Goal: Task Accomplishment & Management: Manage account settings

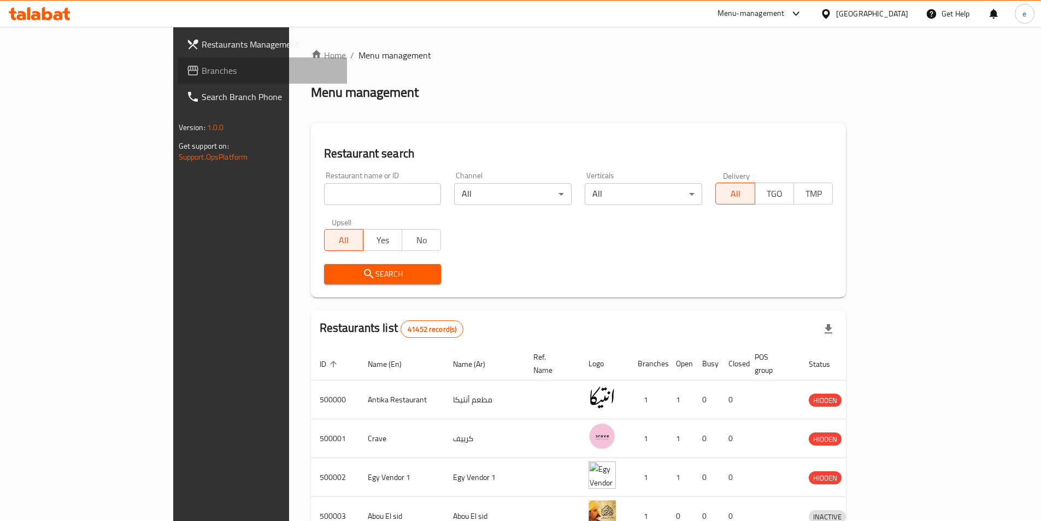
click at [202, 74] on span "Branches" at bounding box center [270, 70] width 137 height 13
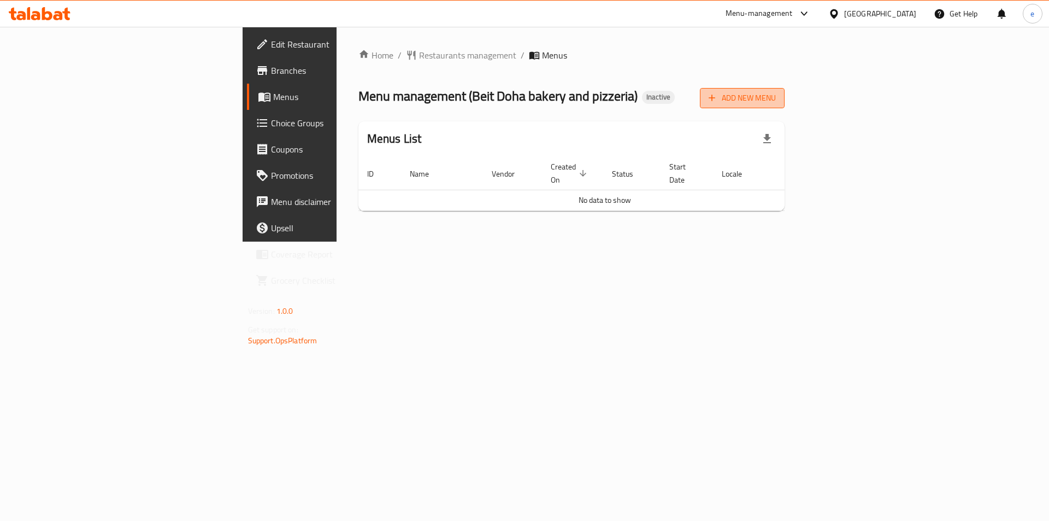
click at [776, 102] on span "Add New Menu" at bounding box center [742, 98] width 67 height 14
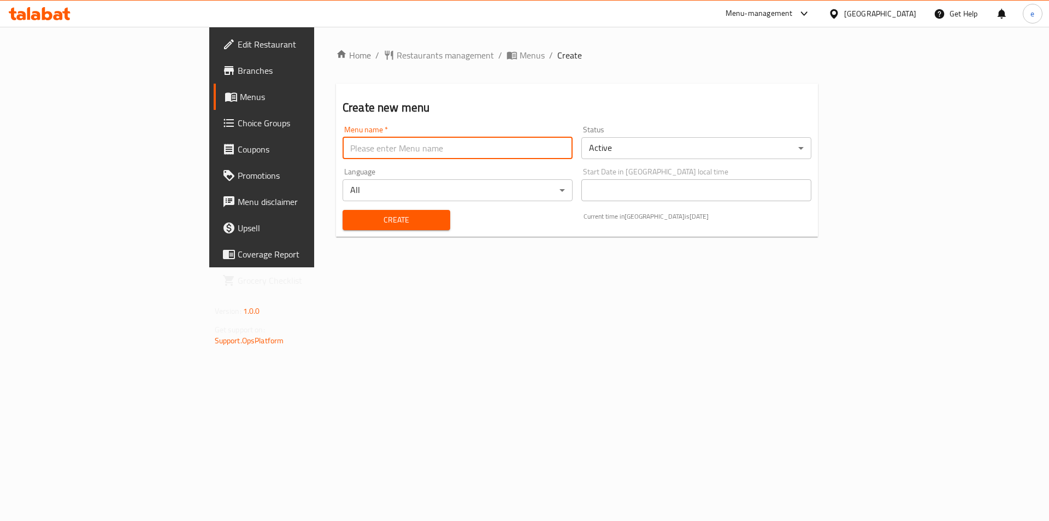
click at [405, 154] on input "text" at bounding box center [458, 148] width 230 height 22
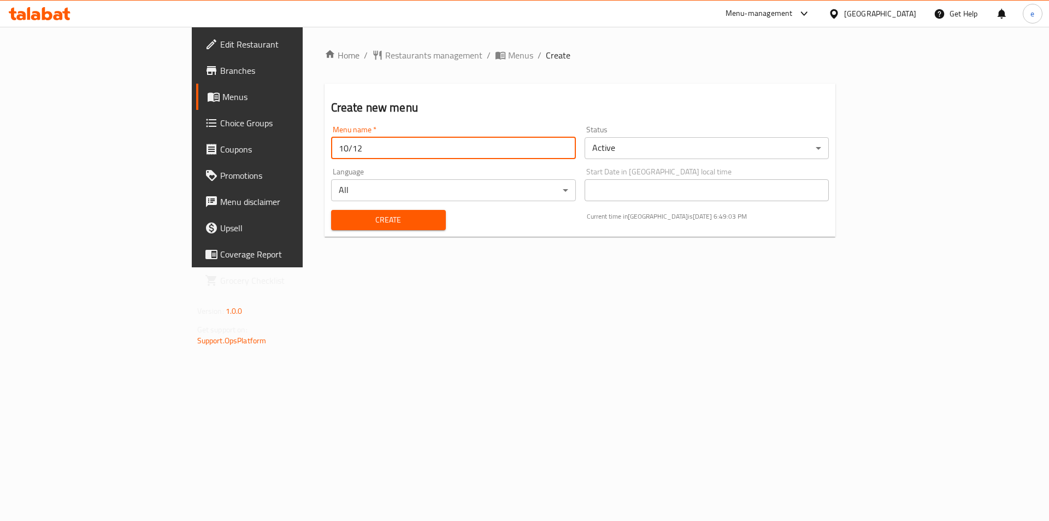
type input "10/12"
click at [331, 210] on button "Create" at bounding box center [388, 220] width 115 height 20
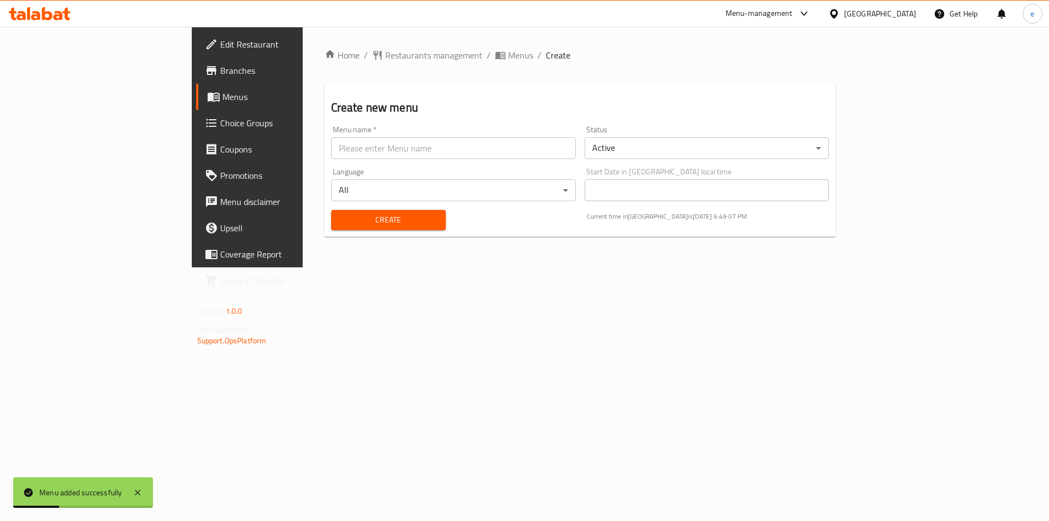
click at [222, 101] on span "Menus" at bounding box center [290, 96] width 136 height 13
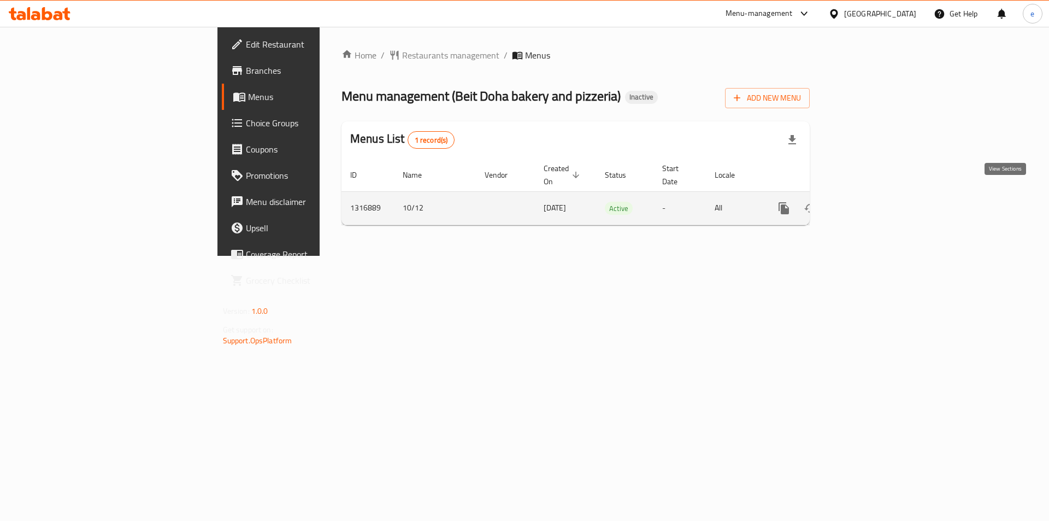
click at [869, 202] on icon "enhanced table" at bounding box center [862, 208] width 13 height 13
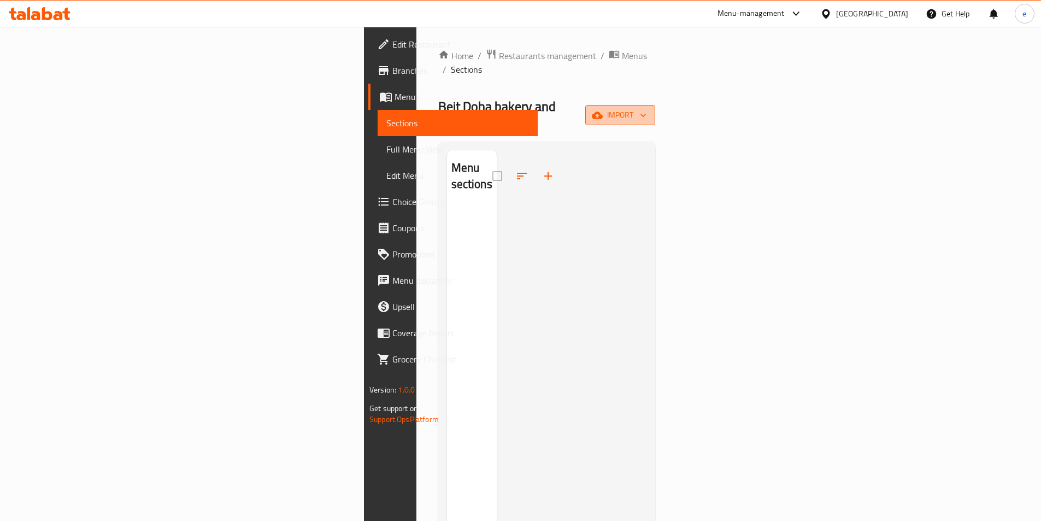
click at [646, 108] on span "import" at bounding box center [620, 115] width 52 height 14
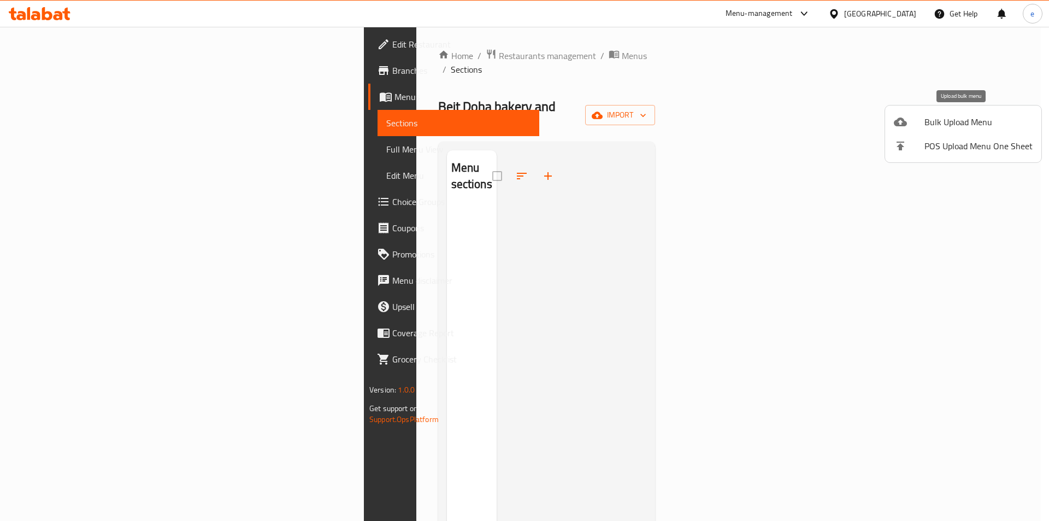
click at [916, 121] on div at bounding box center [909, 121] width 31 height 13
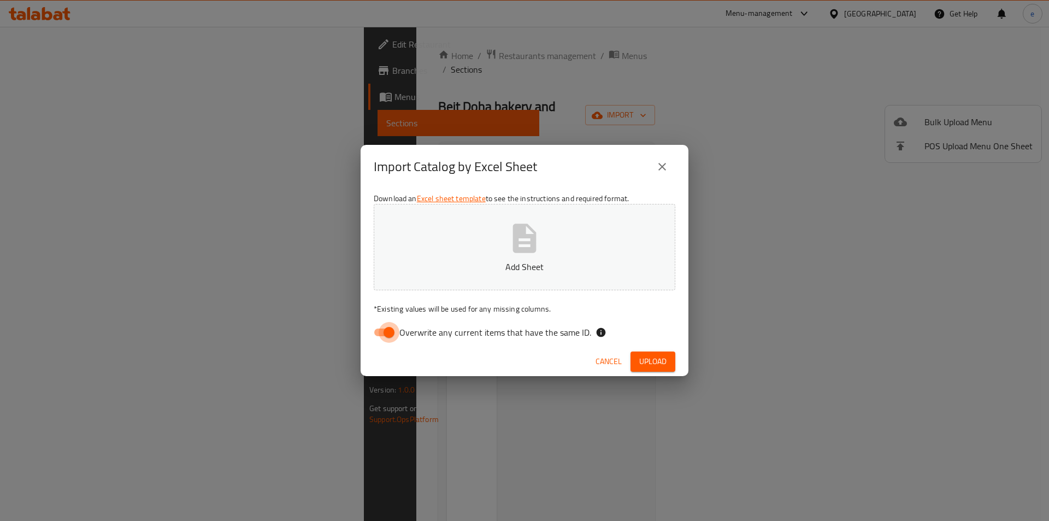
click at [375, 335] on input "Overwrite any current items that have the same ID." at bounding box center [389, 332] width 62 height 21
checkbox input "false"
click at [523, 241] on icon "button" at bounding box center [524, 237] width 23 height 29
click at [650, 355] on span "Upload" at bounding box center [652, 362] width 27 height 14
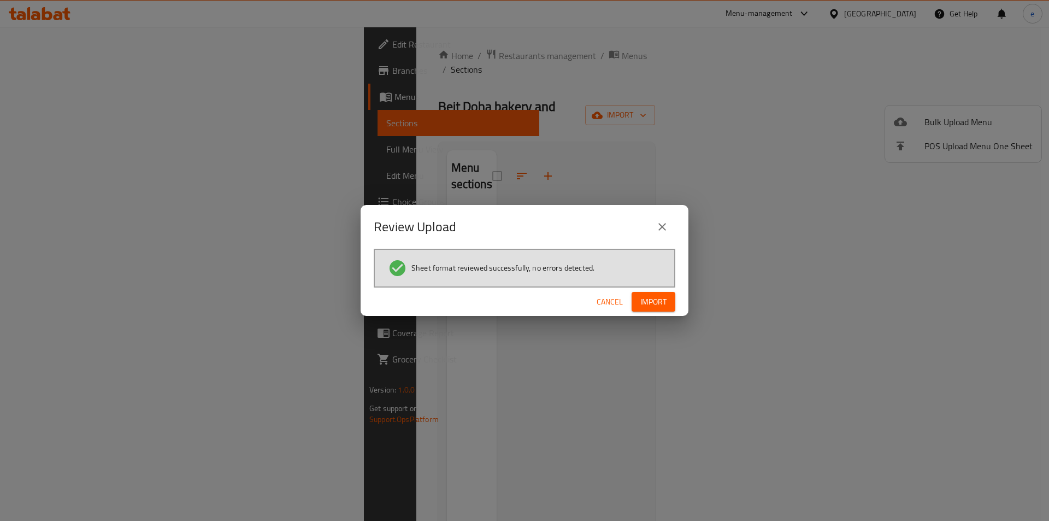
click at [636, 300] on button "Import" at bounding box center [653, 302] width 44 height 20
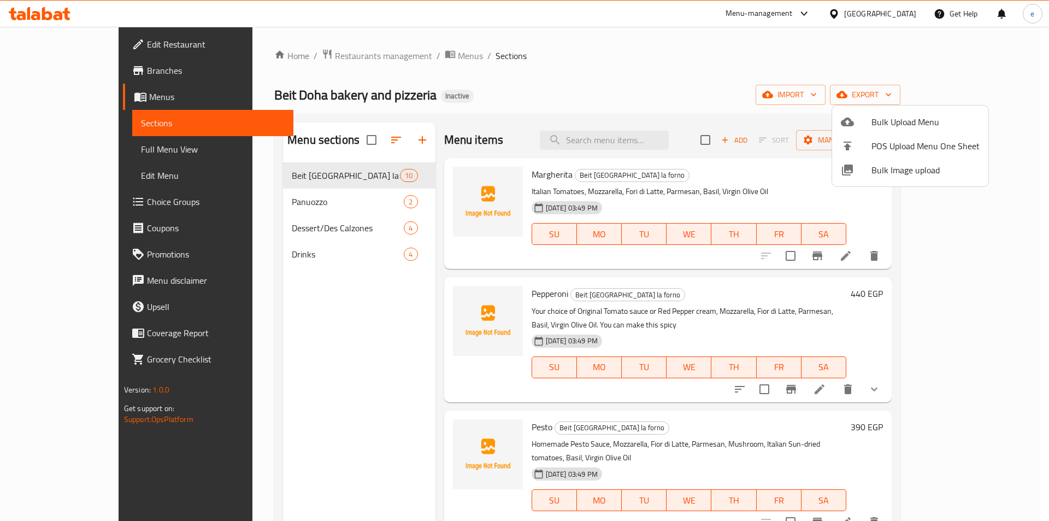
click at [746, 62] on div at bounding box center [524, 260] width 1049 height 521
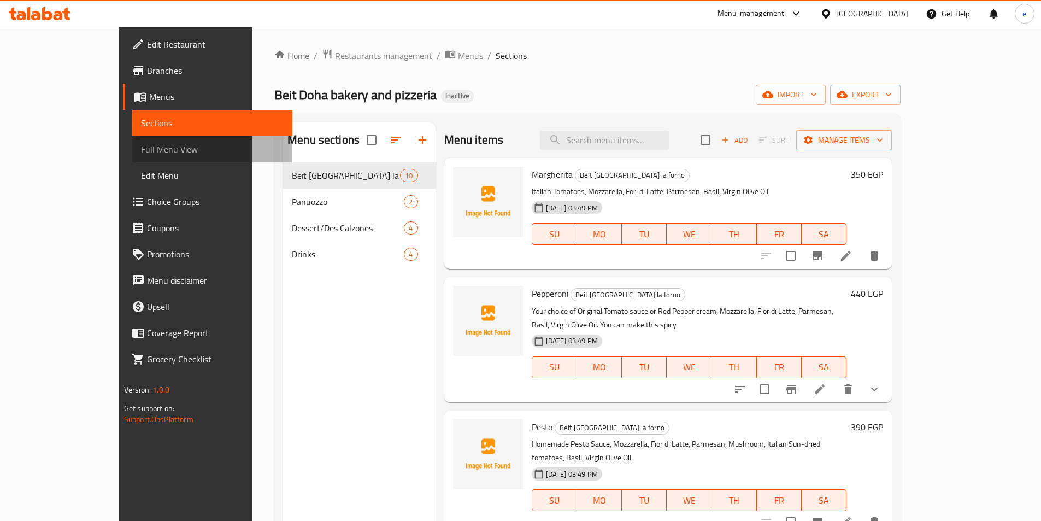
click at [141, 150] on span "Full Menu View" at bounding box center [212, 149] width 143 height 13
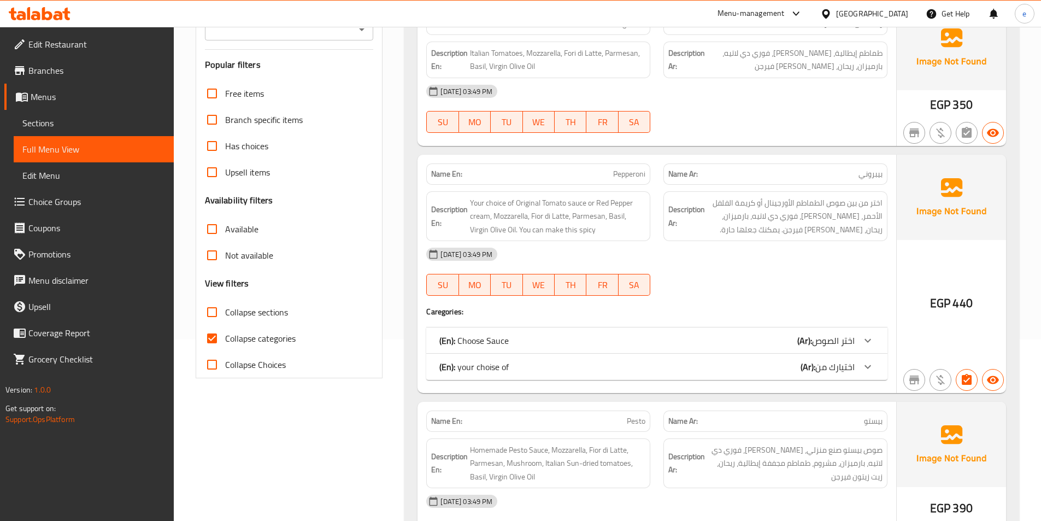
scroll to position [219, 0]
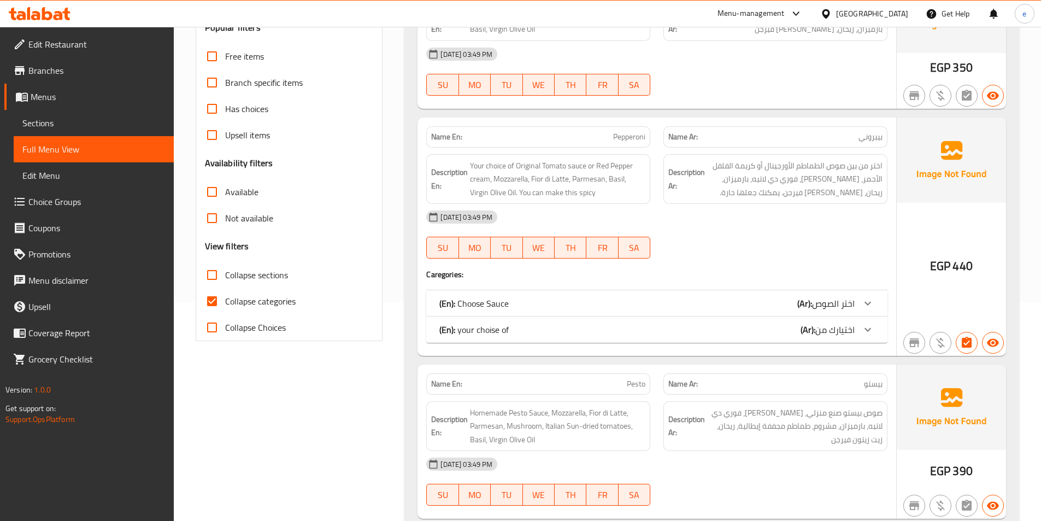
click at [285, 300] on span "Collapse categories" at bounding box center [260, 300] width 70 height 13
click at [225, 300] on input "Collapse categories" at bounding box center [212, 301] width 26 height 26
checkbox input "false"
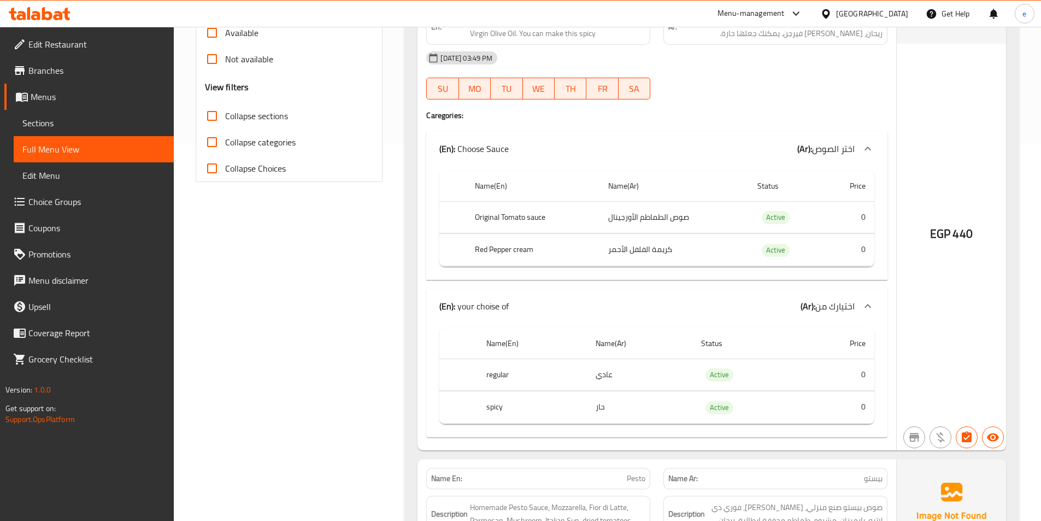
scroll to position [382, 0]
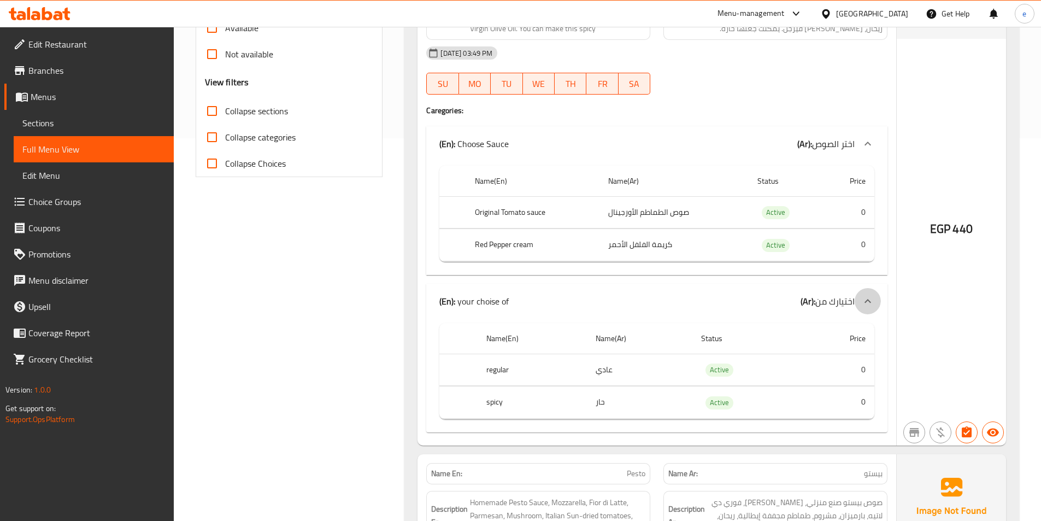
click at [871, 306] on icon at bounding box center [867, 300] width 13 height 13
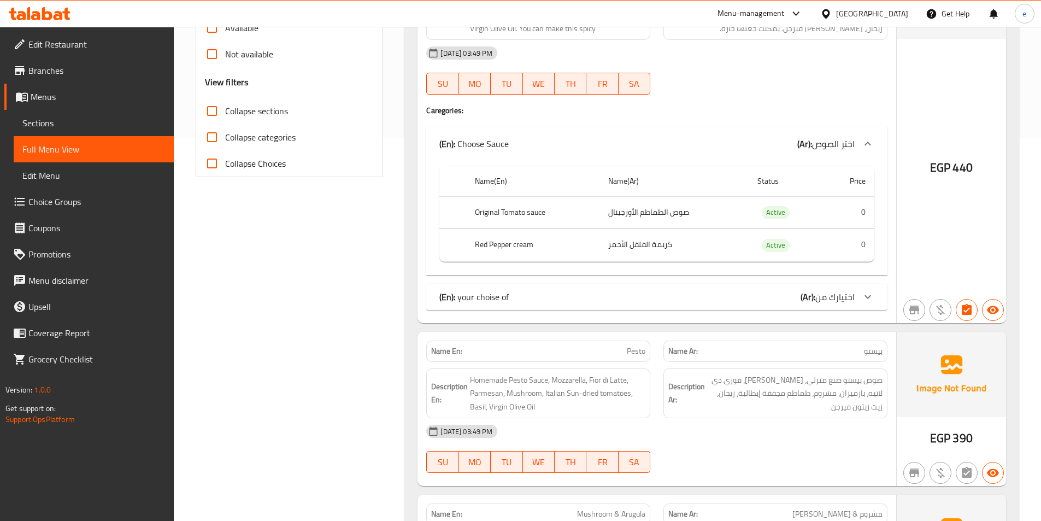
click at [857, 287] on div "(En): your choise of (Ar): اختيارك من" at bounding box center [656, 297] width 461 height 26
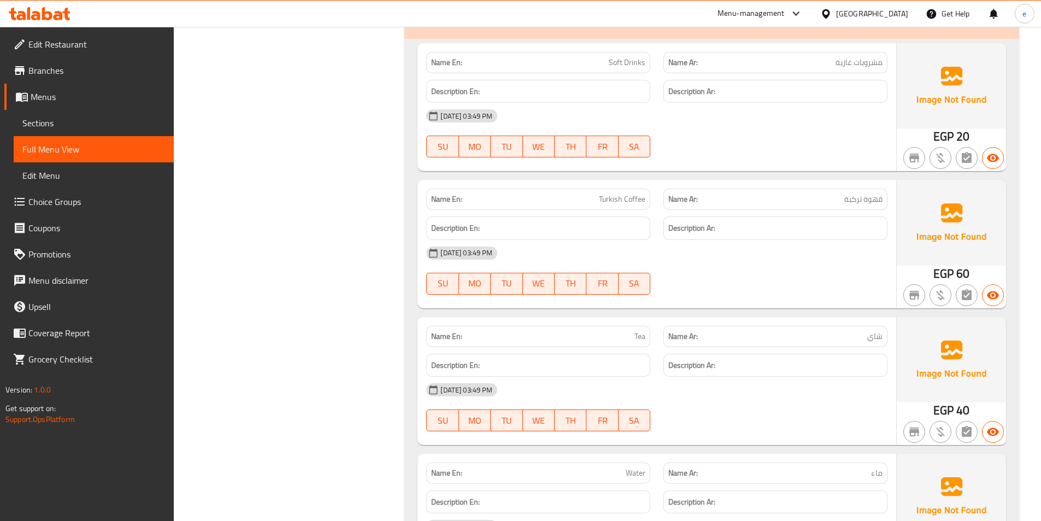
scroll to position [3522, 0]
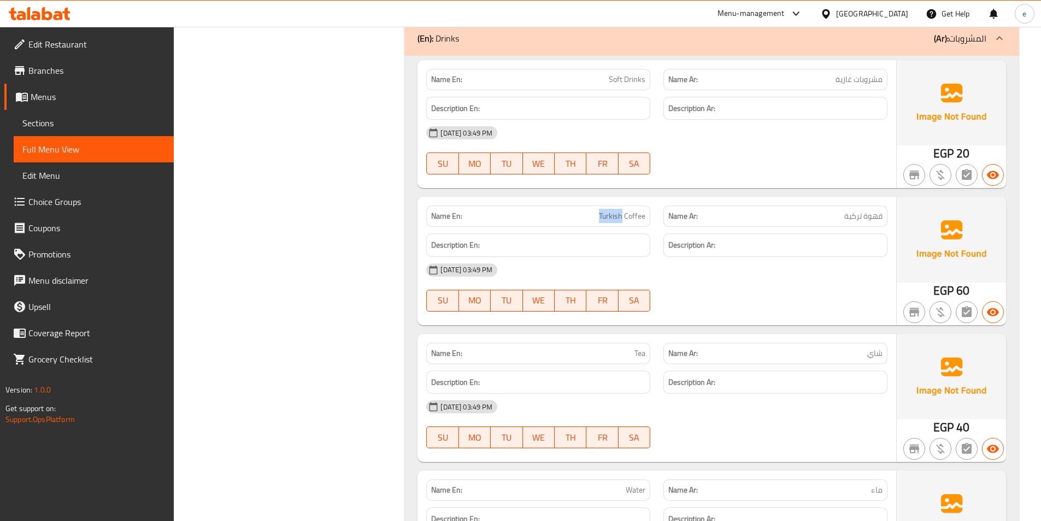
drag, startPoint x: 600, startPoint y: 148, endPoint x: 622, endPoint y: 152, distance: 22.2
click at [622, 210] on span "Turkish Coffee" at bounding box center [622, 215] width 46 height 11
copy span "Turkish"
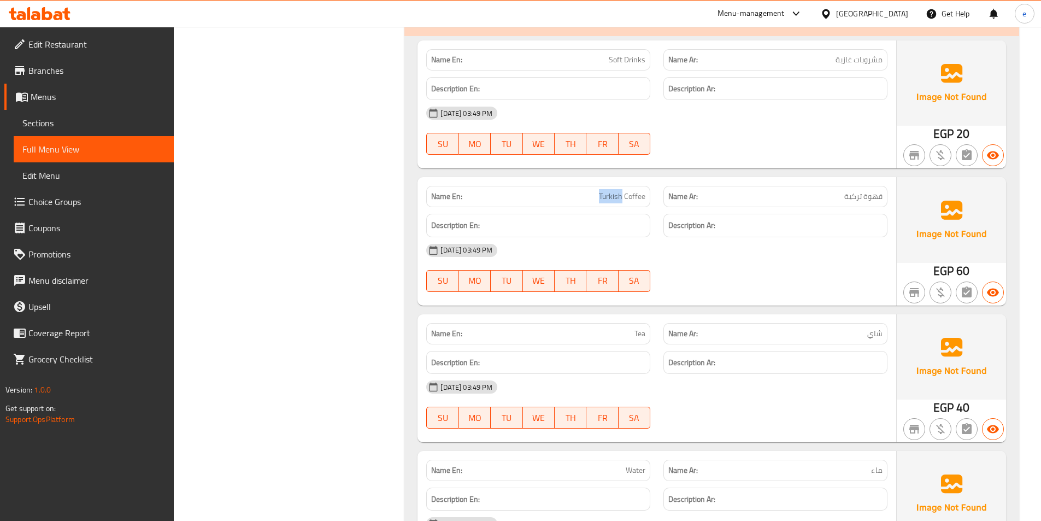
scroll to position [3577, 0]
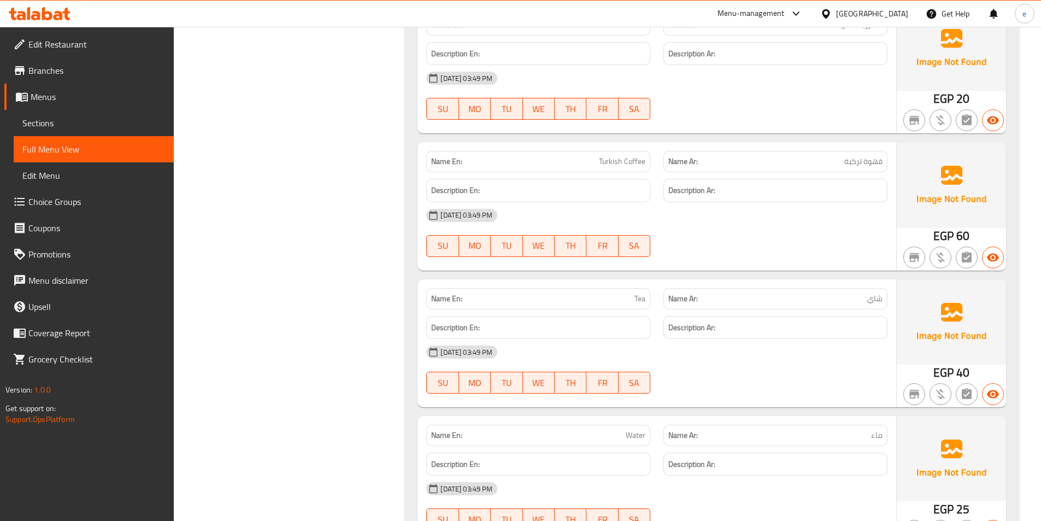
click at [73, 174] on span "Edit Menu" at bounding box center [93, 175] width 143 height 13
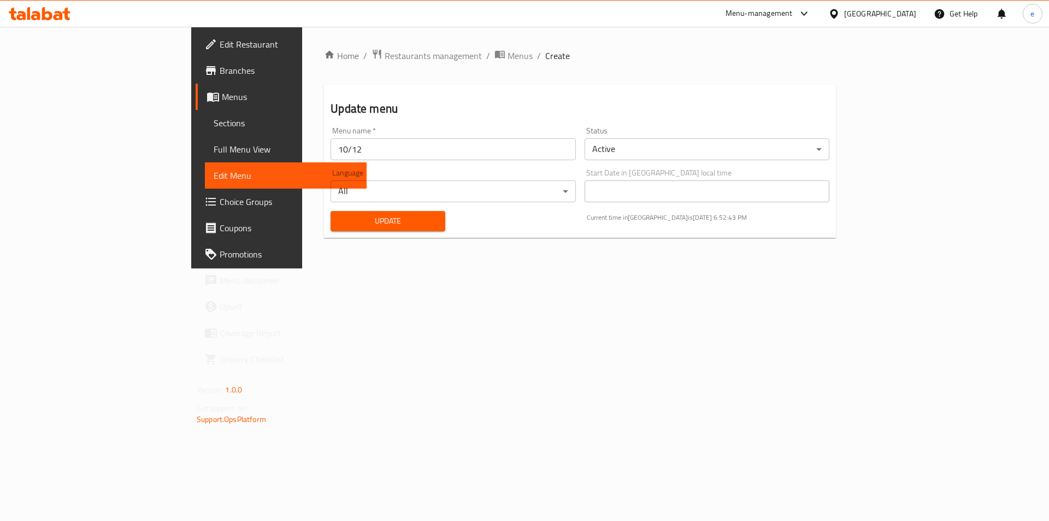
click at [214, 143] on span "Full Menu View" at bounding box center [286, 149] width 144 height 13
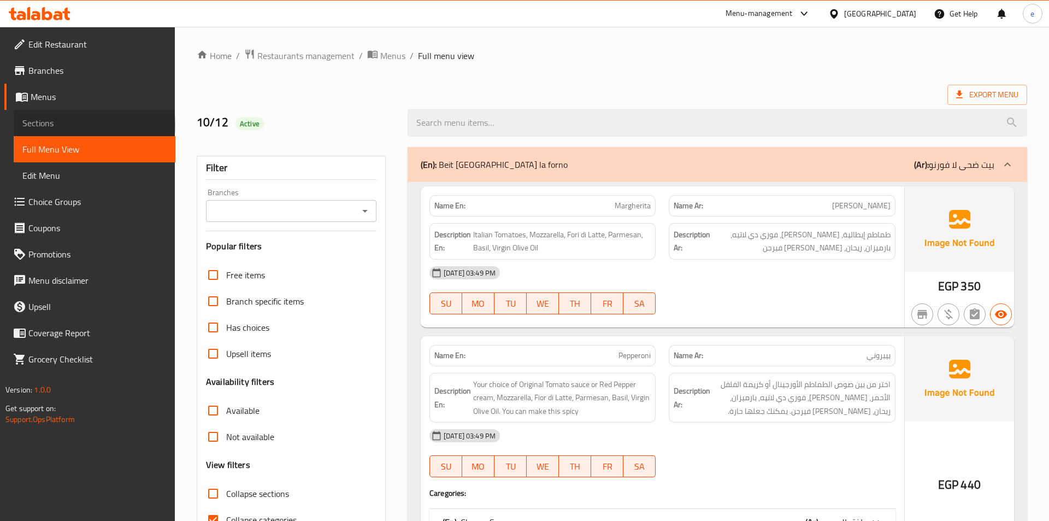
click at [69, 125] on span "Sections" at bounding box center [94, 122] width 144 height 13
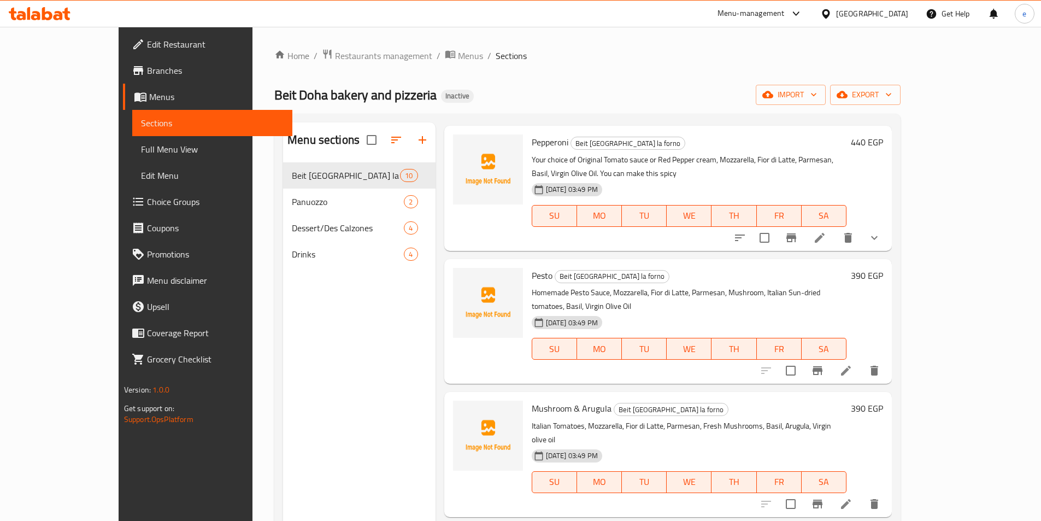
scroll to position [328, 0]
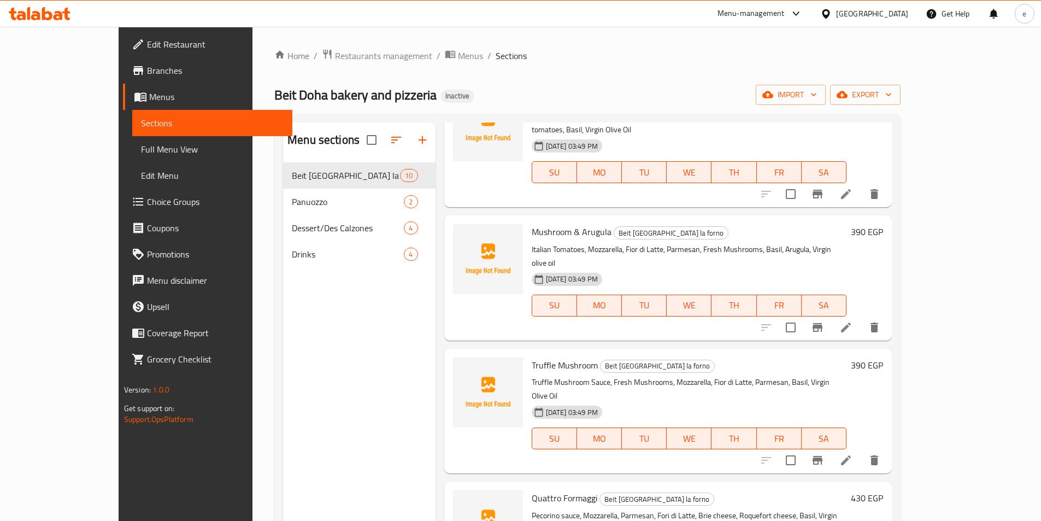
click at [292, 259] on span "Drinks" at bounding box center [348, 253] width 112 height 13
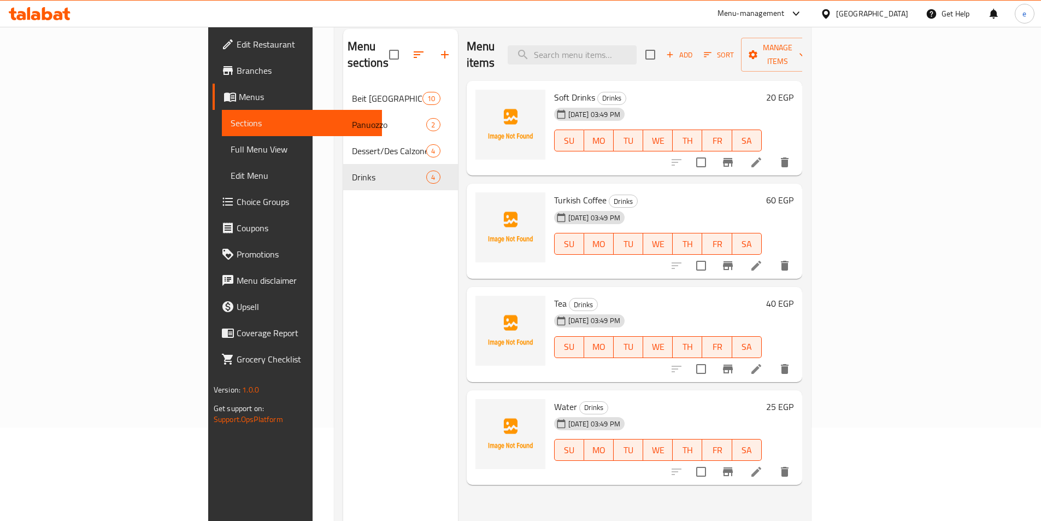
scroll to position [153, 0]
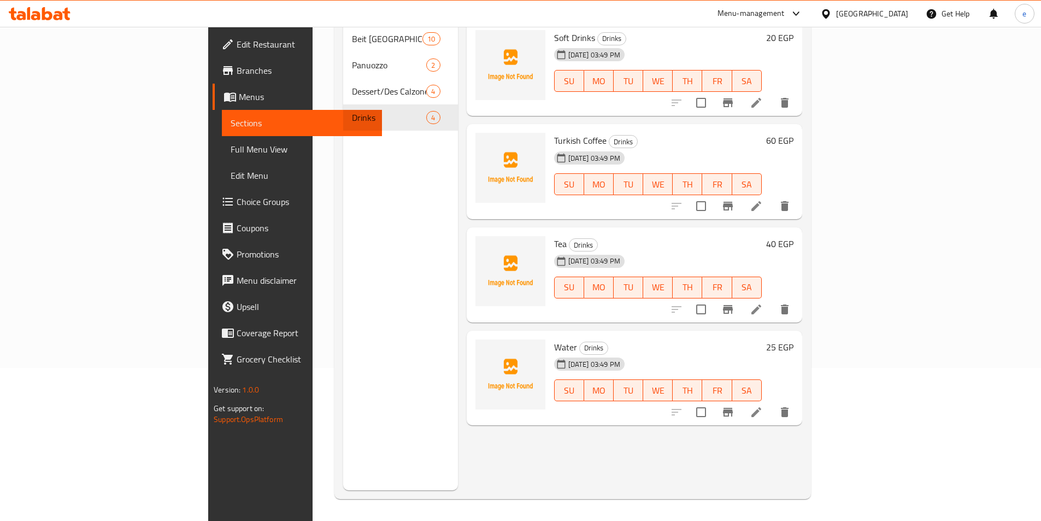
click at [771, 402] on li at bounding box center [756, 412] width 31 height 20
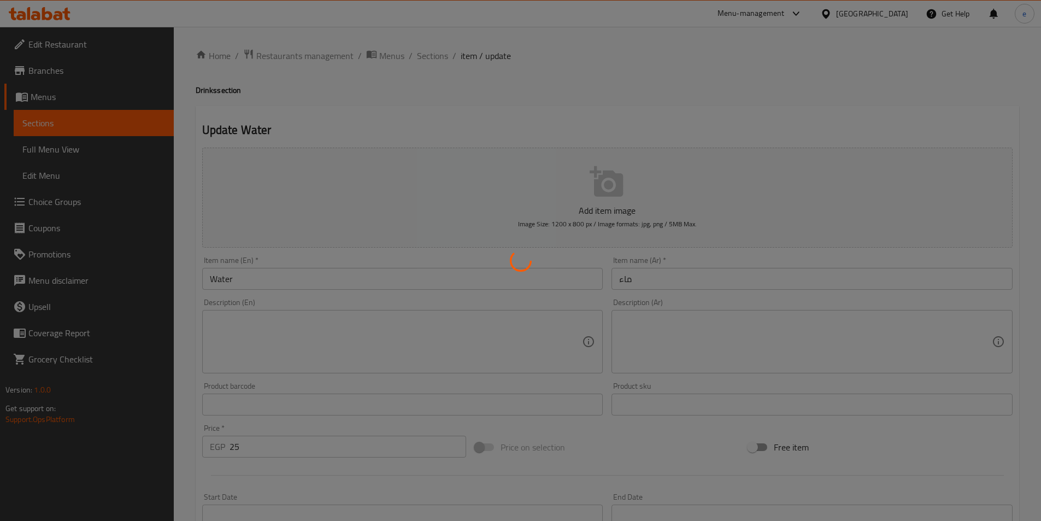
click at [670, 277] on div at bounding box center [520, 260] width 1041 height 521
click at [633, 277] on div at bounding box center [520, 260] width 1041 height 521
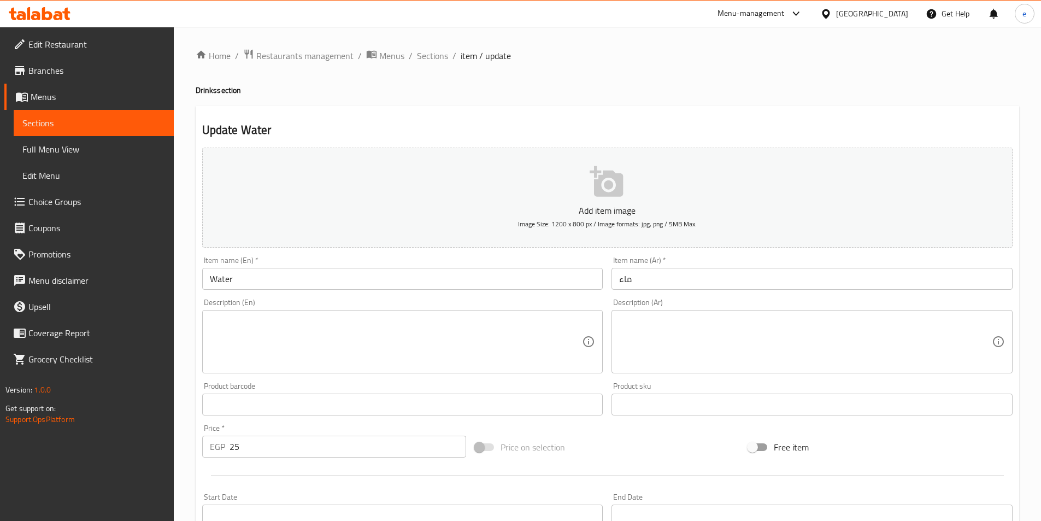
click at [633, 284] on input "ماء" at bounding box center [811, 279] width 401 height 22
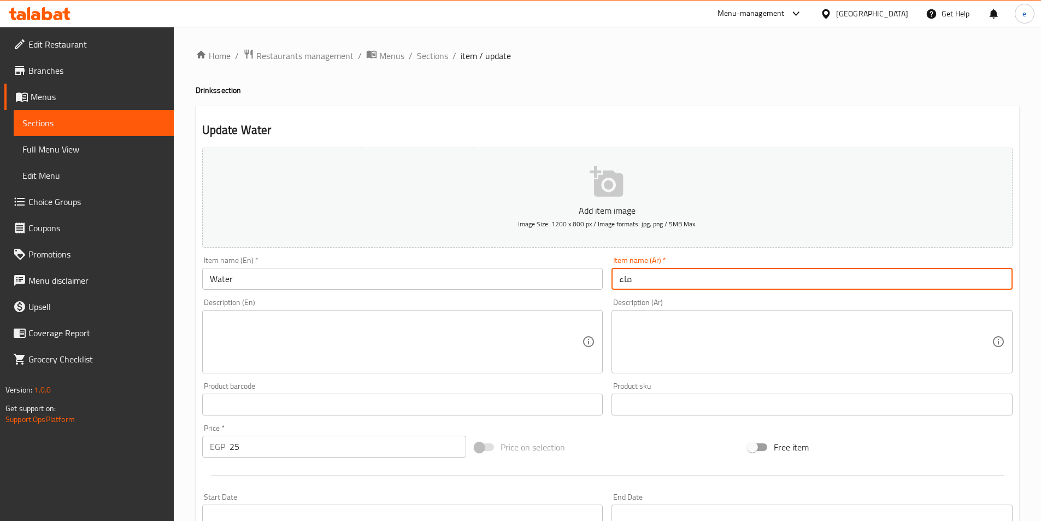
click at [633, 284] on input "ماء" at bounding box center [811, 279] width 401 height 22
type input "l"
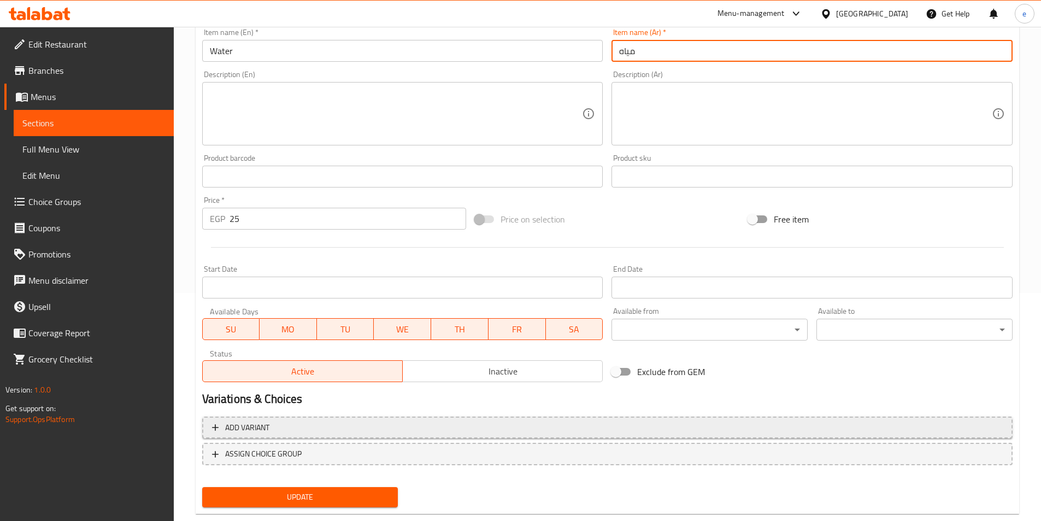
scroll to position [251, 0]
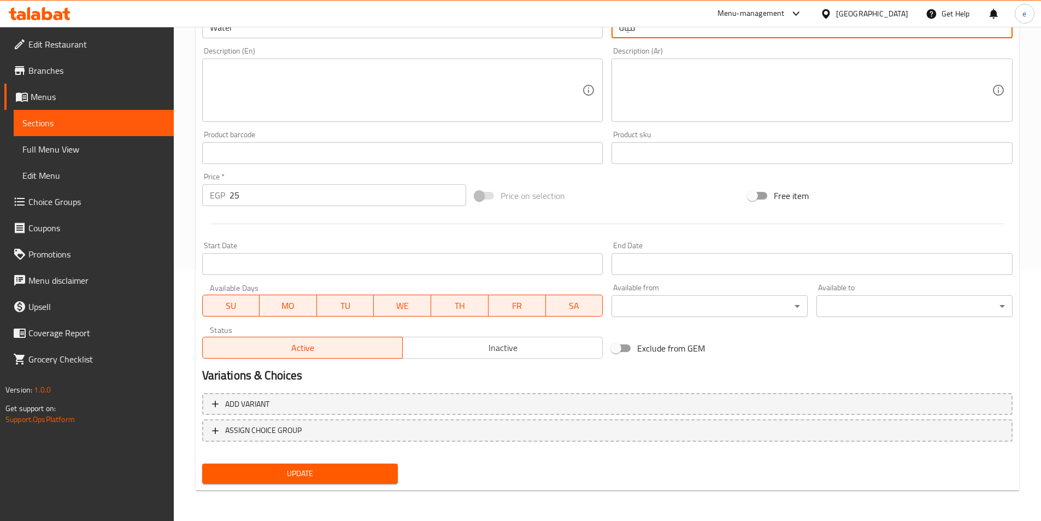
type input "مياه"
click at [346, 475] on span "Update" at bounding box center [300, 474] width 179 height 14
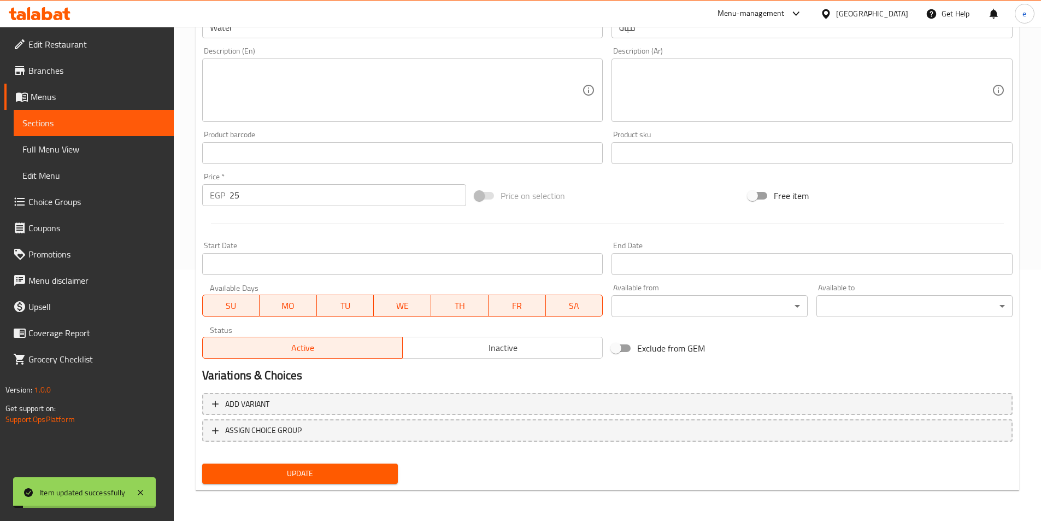
click at [101, 114] on link "Sections" at bounding box center [94, 123] width 160 height 26
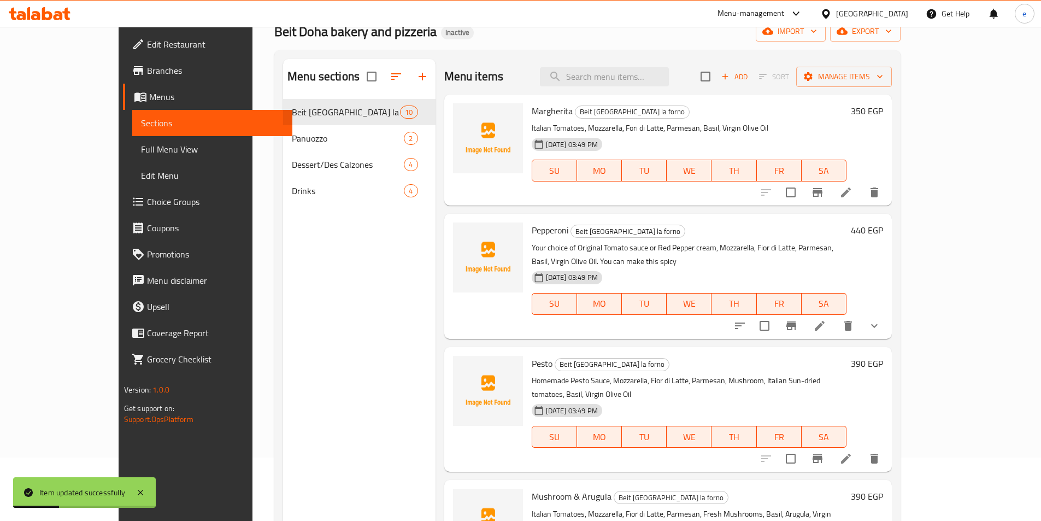
scroll to position [44, 0]
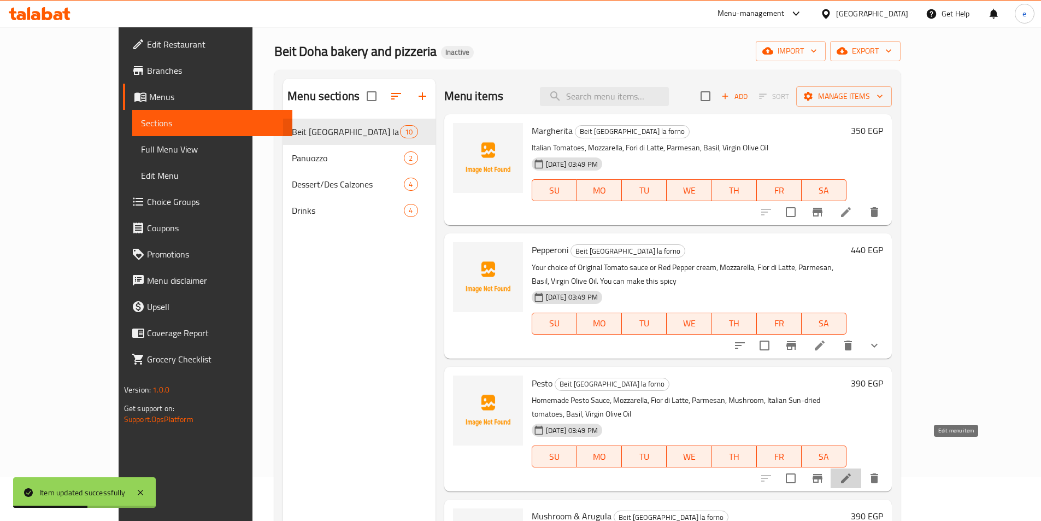
click at [852, 471] on icon at bounding box center [845, 477] width 13 height 13
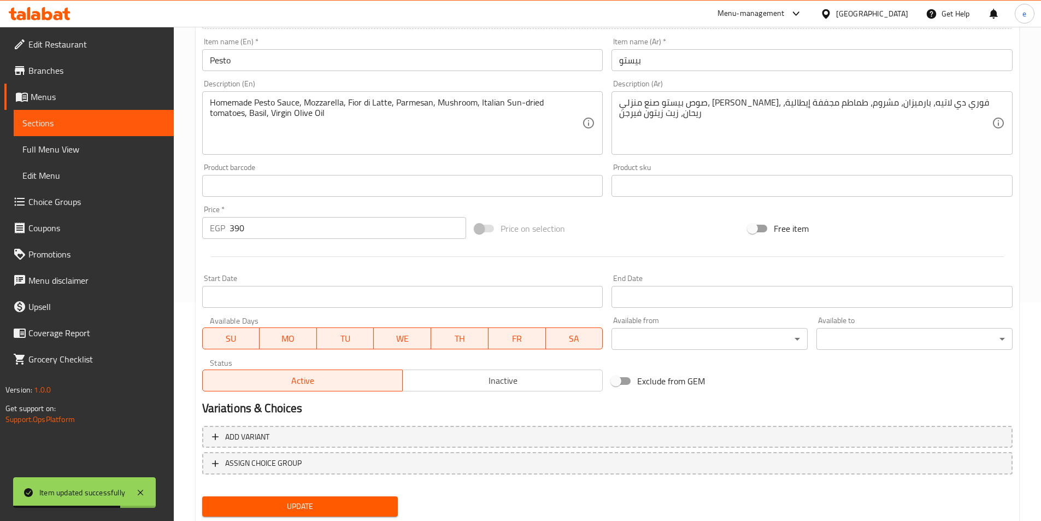
scroll to position [251, 0]
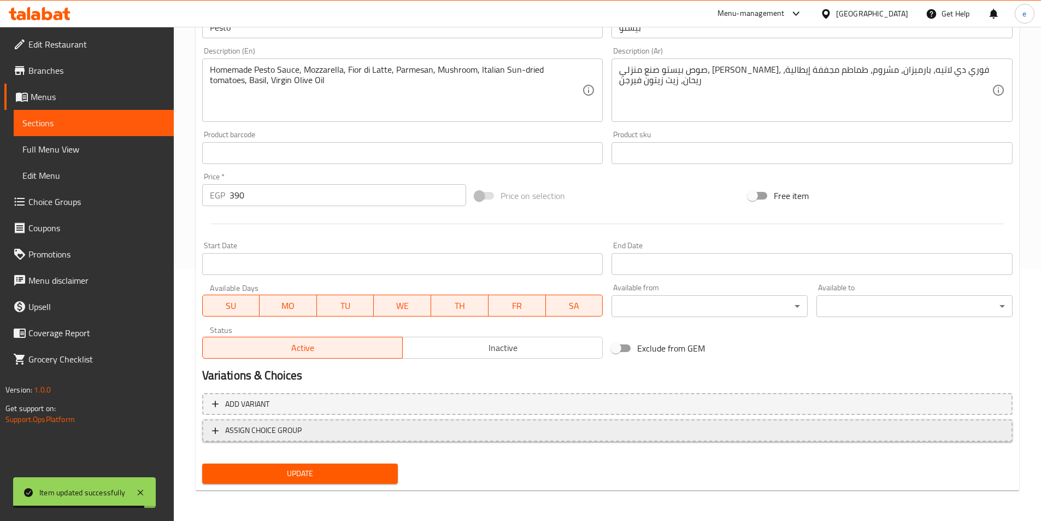
click at [511, 430] on span "ASSIGN CHOICE GROUP" at bounding box center [607, 430] width 790 height 14
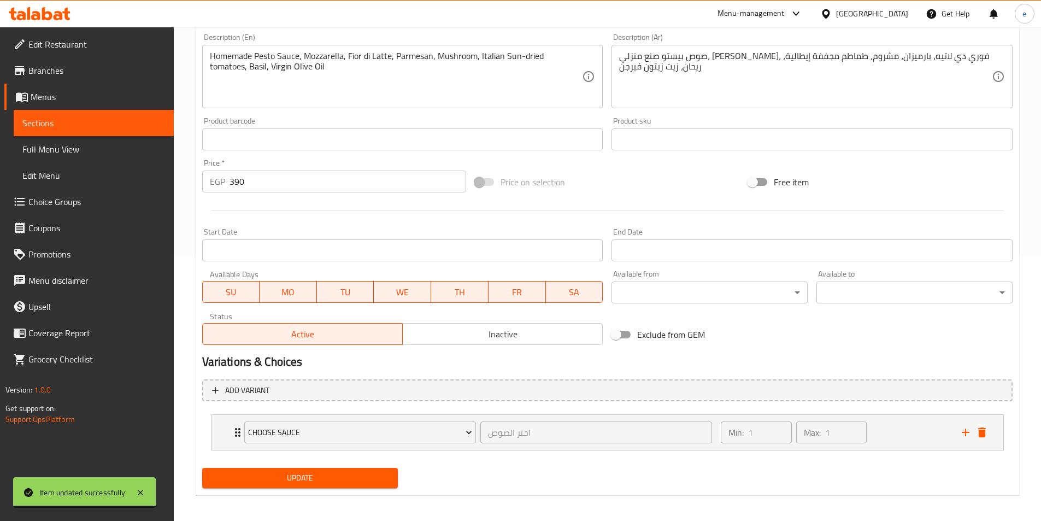
scroll to position [269, 0]
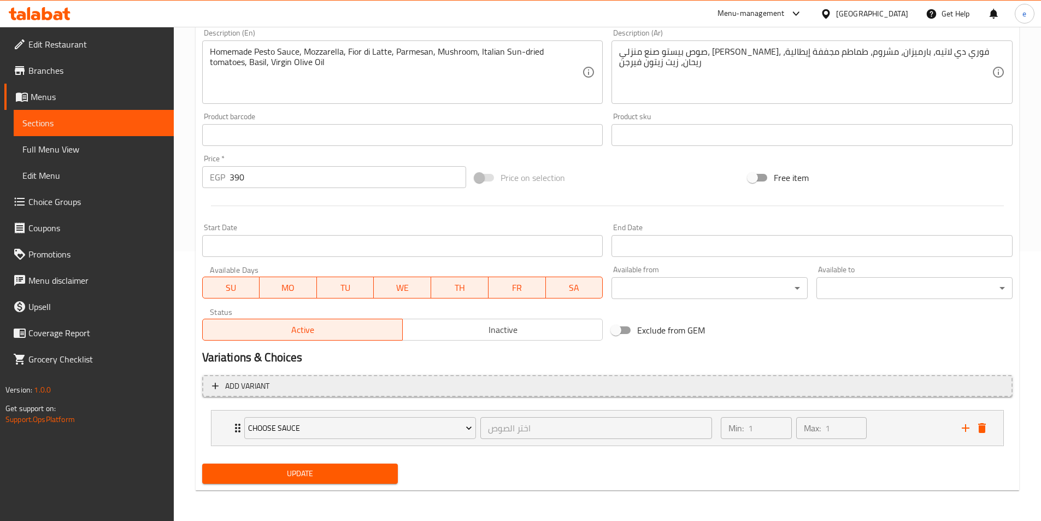
click at [852, 393] on button "Add variant" at bounding box center [607, 386] width 810 height 22
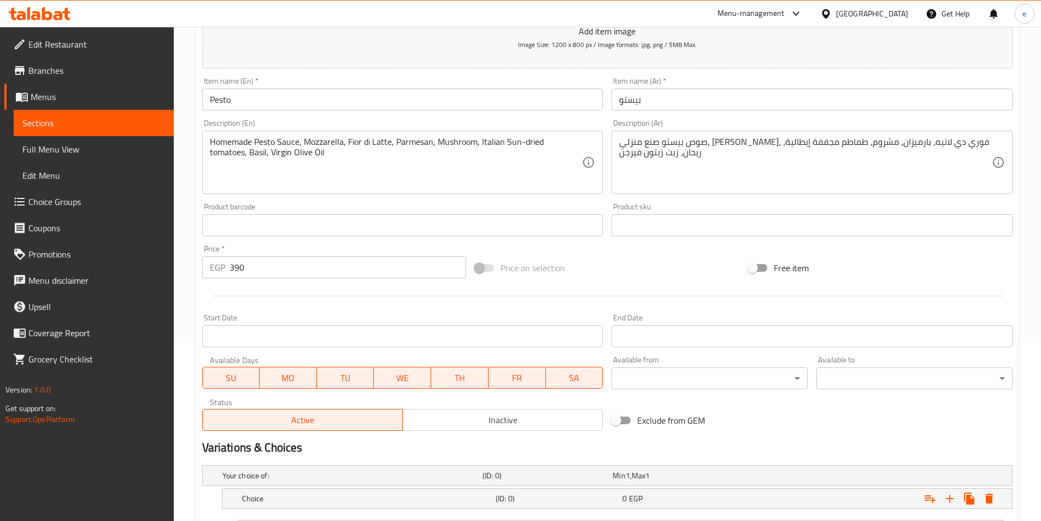
scroll to position [16, 0]
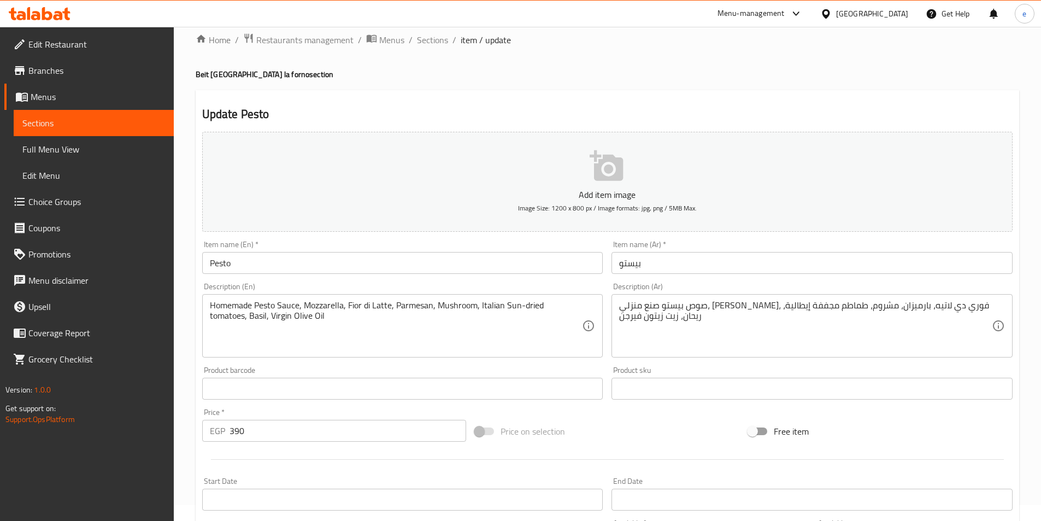
click at [78, 127] on span "Sections" at bounding box center [93, 122] width 143 height 13
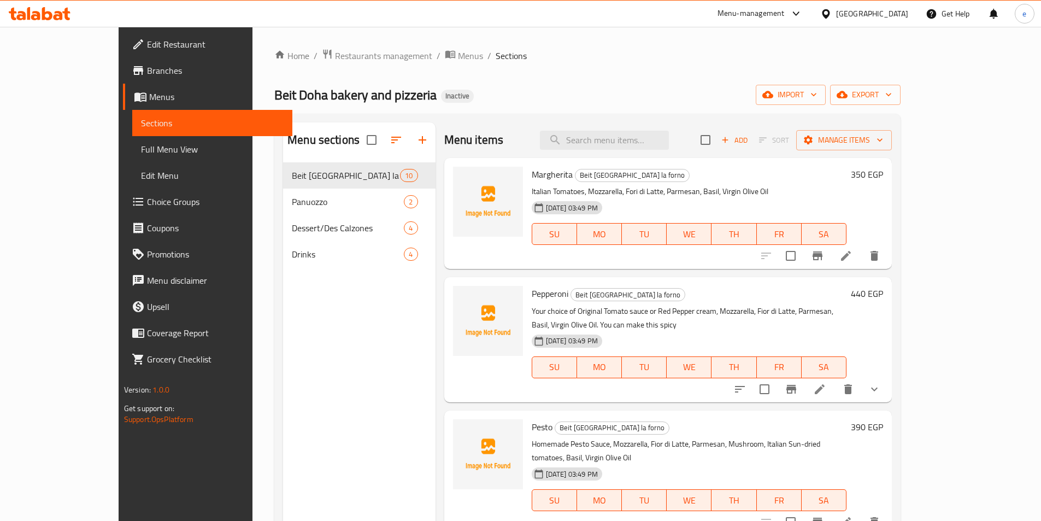
click at [824, 384] on icon at bounding box center [819, 389] width 10 height 10
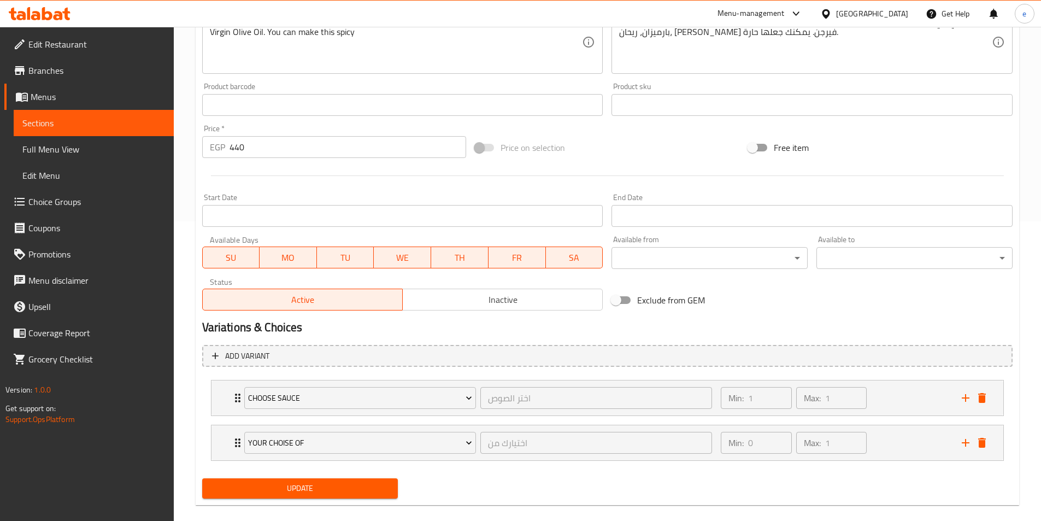
scroll to position [314, 0]
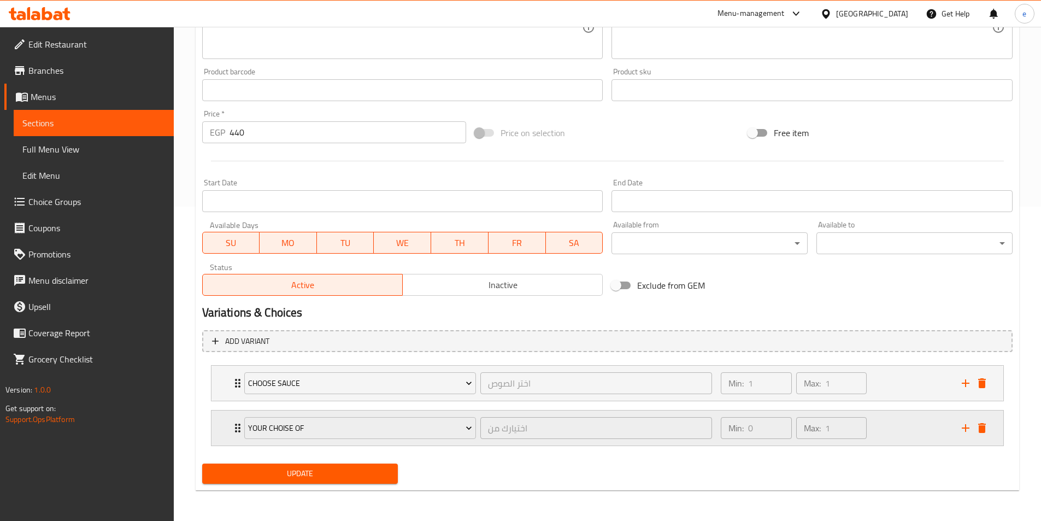
click at [922, 432] on div "Min: 0 ​ Max: 1 ​" at bounding box center [834, 427] width 240 height 35
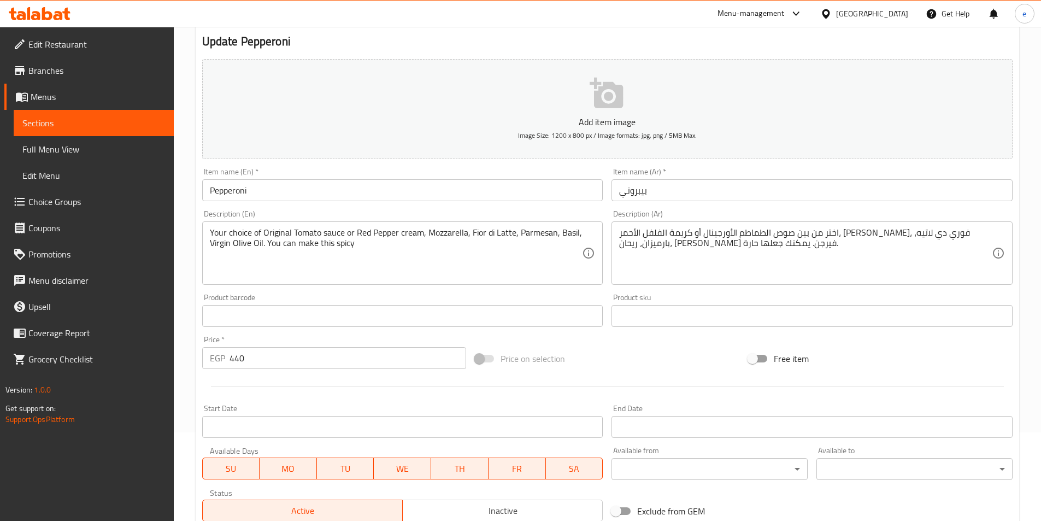
scroll to position [0, 0]
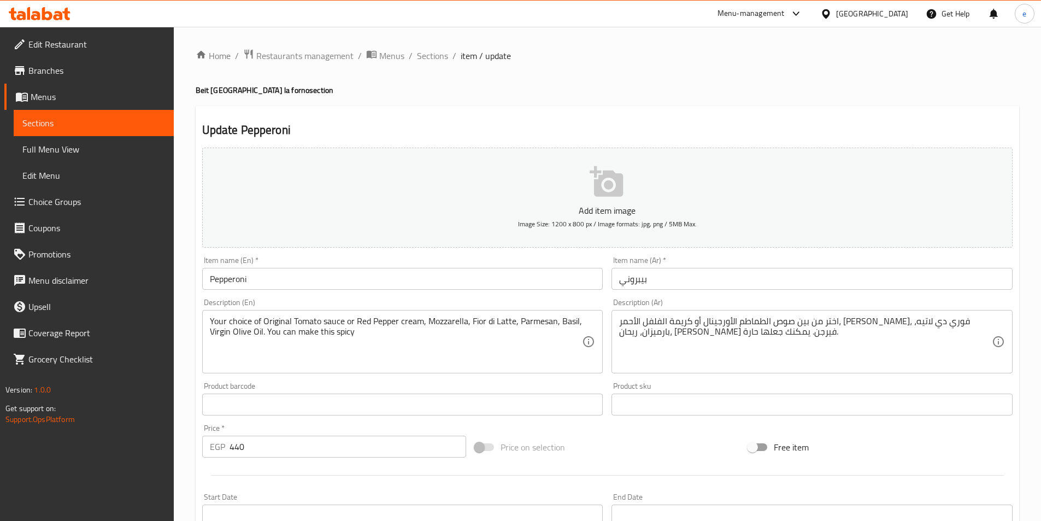
click at [30, 125] on span "Sections" at bounding box center [93, 122] width 143 height 13
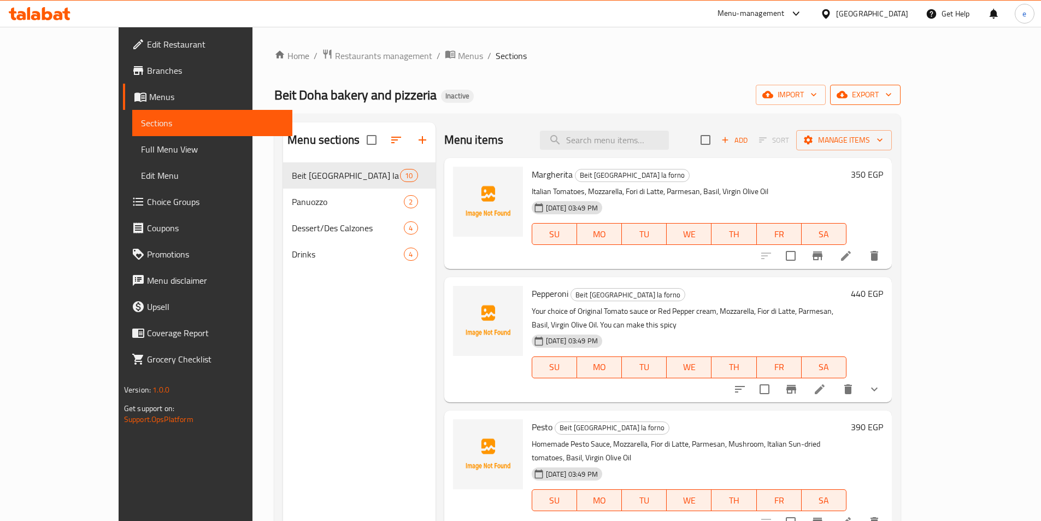
click at [892, 101] on span "export" at bounding box center [865, 95] width 53 height 14
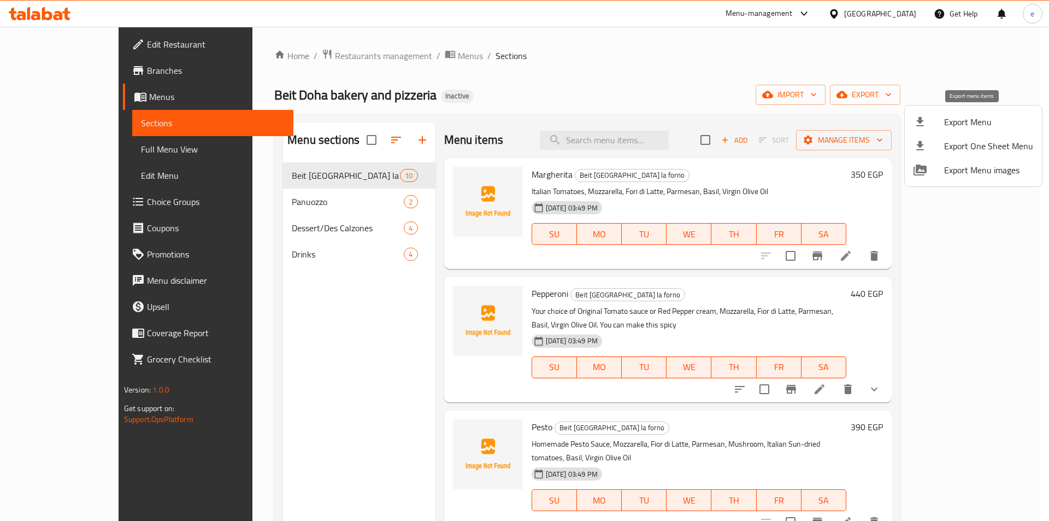
click at [961, 119] on span "Export Menu" at bounding box center [988, 121] width 89 height 13
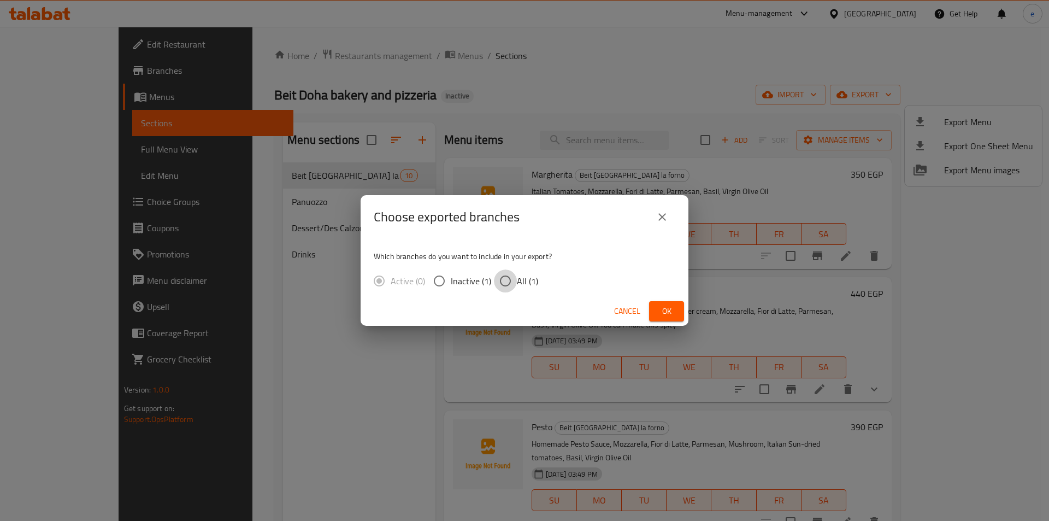
click at [505, 276] on input "All (1)" at bounding box center [505, 280] width 23 height 23
radio input "true"
click at [661, 313] on span "Ok" at bounding box center [666, 311] width 17 height 14
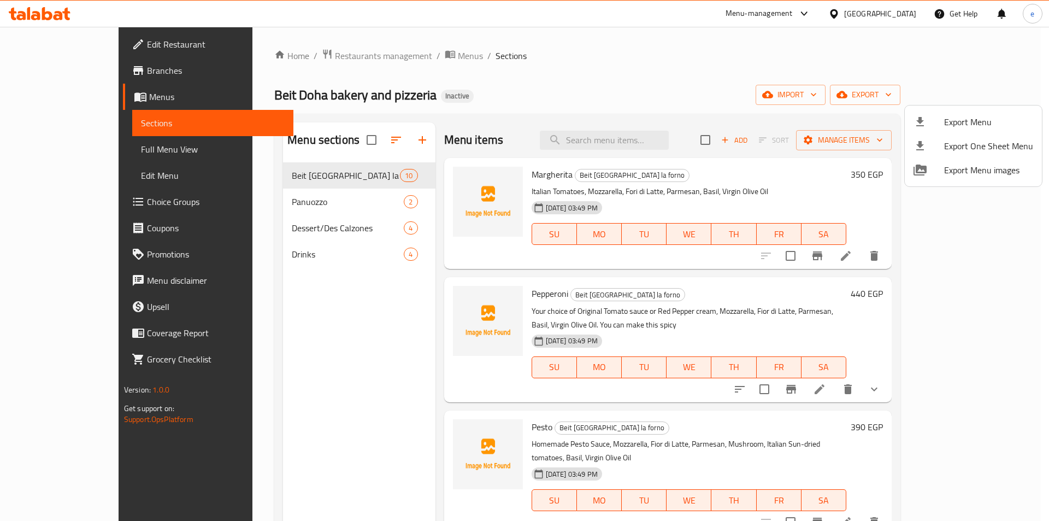
click at [361, 492] on div at bounding box center [524, 260] width 1049 height 521
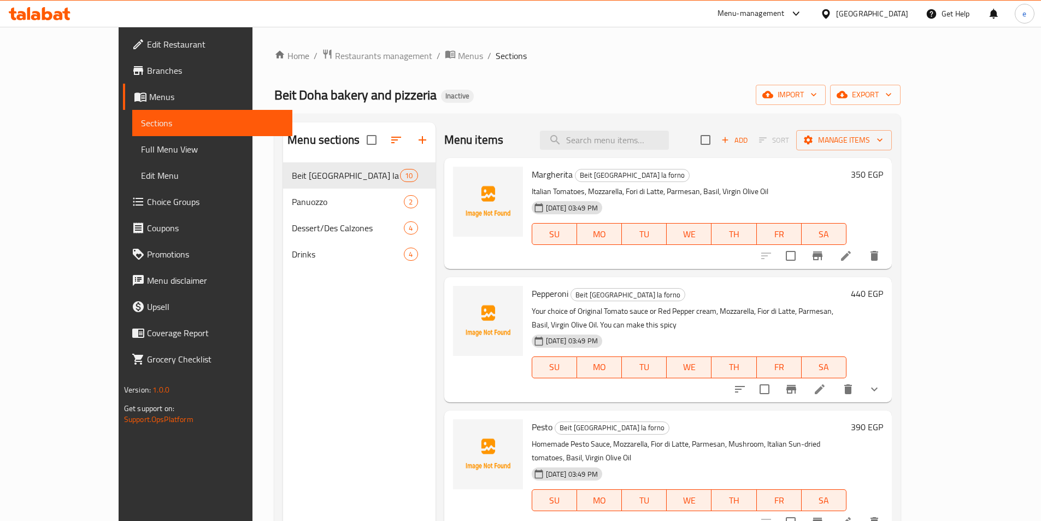
click at [141, 146] on span "Full Menu View" at bounding box center [212, 149] width 143 height 13
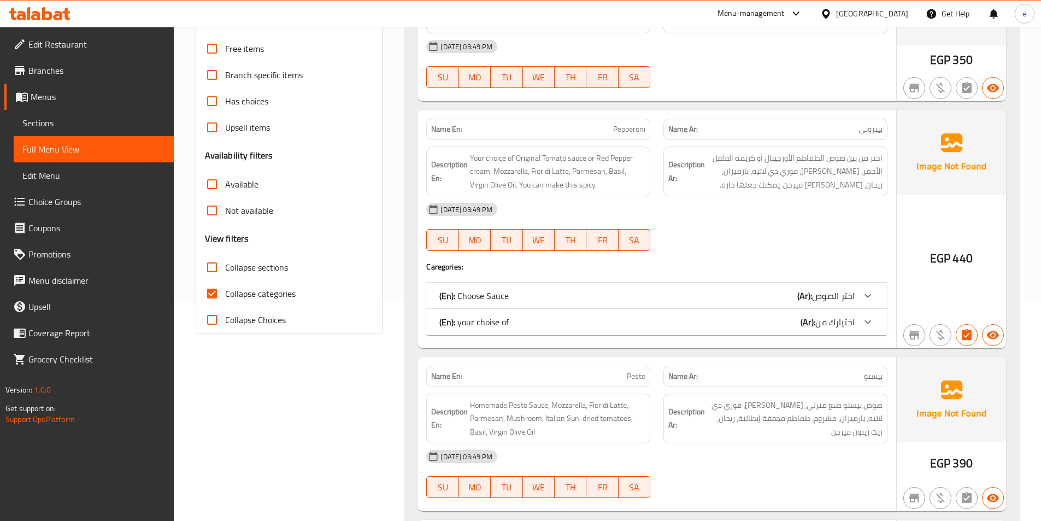
scroll to position [382, 0]
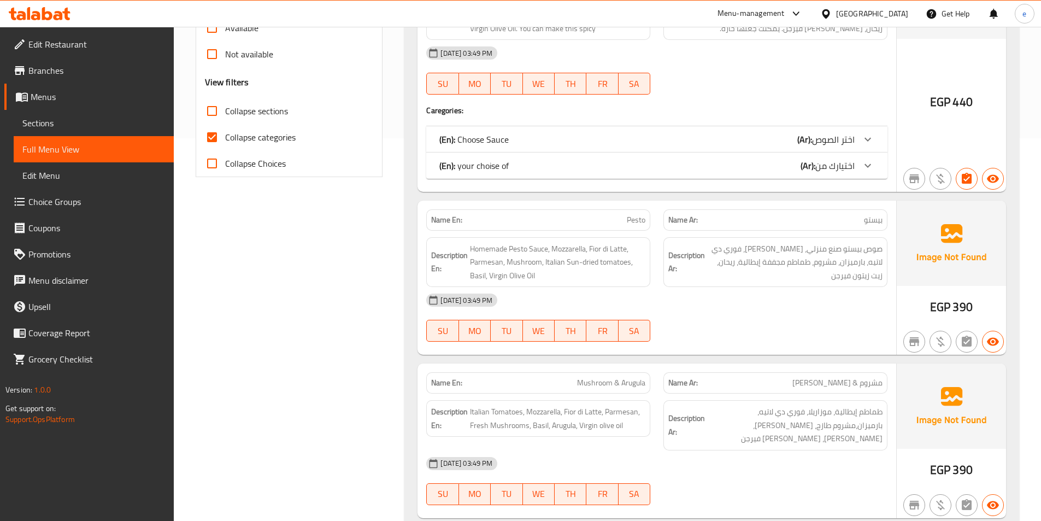
click at [251, 137] on span "Collapse categories" at bounding box center [260, 137] width 70 height 13
click at [225, 137] on input "Collapse categories" at bounding box center [212, 137] width 26 height 26
checkbox input "false"
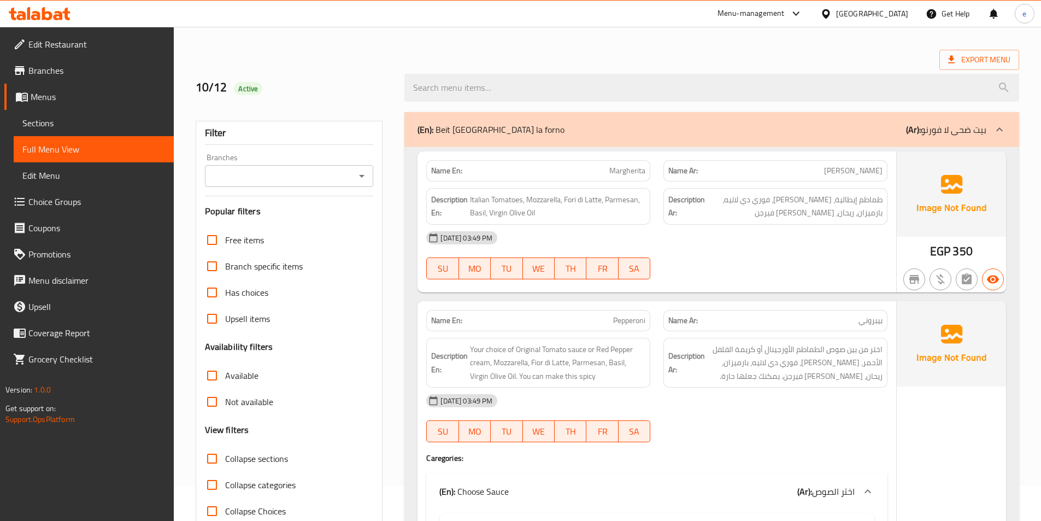
scroll to position [0, 0]
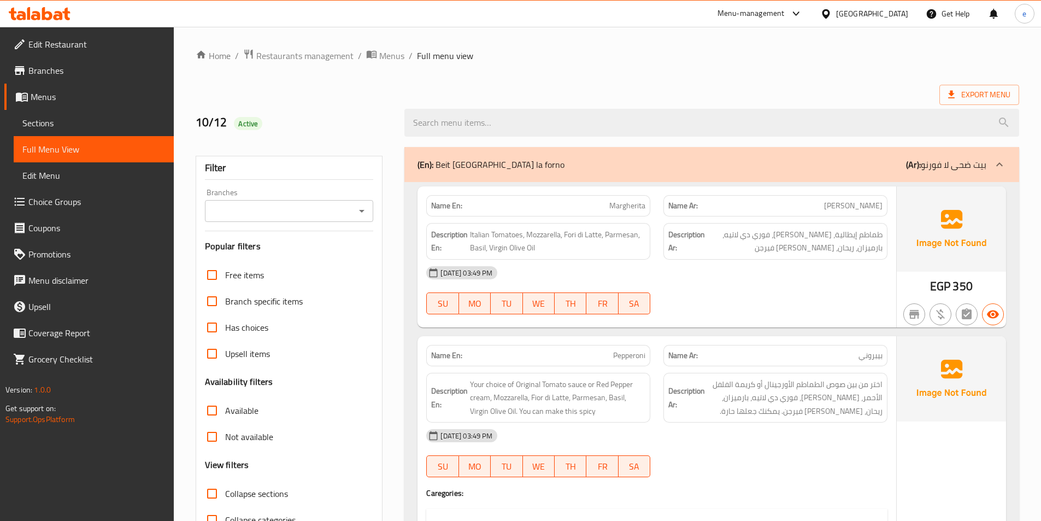
click at [86, 39] on span "Edit Restaurant" at bounding box center [96, 44] width 137 height 13
